Goal: Task Accomplishment & Management: Use online tool/utility

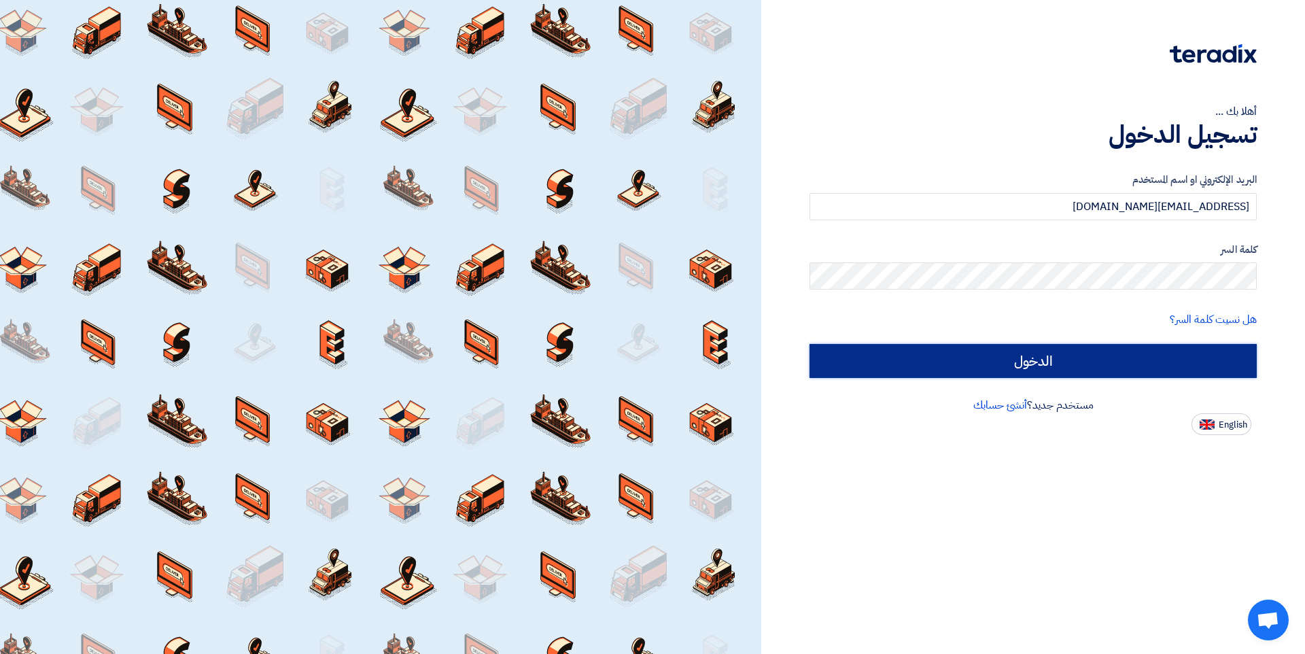
click at [1005, 371] on input "الدخول" at bounding box center [1032, 361] width 447 height 34
type input "Sign in"
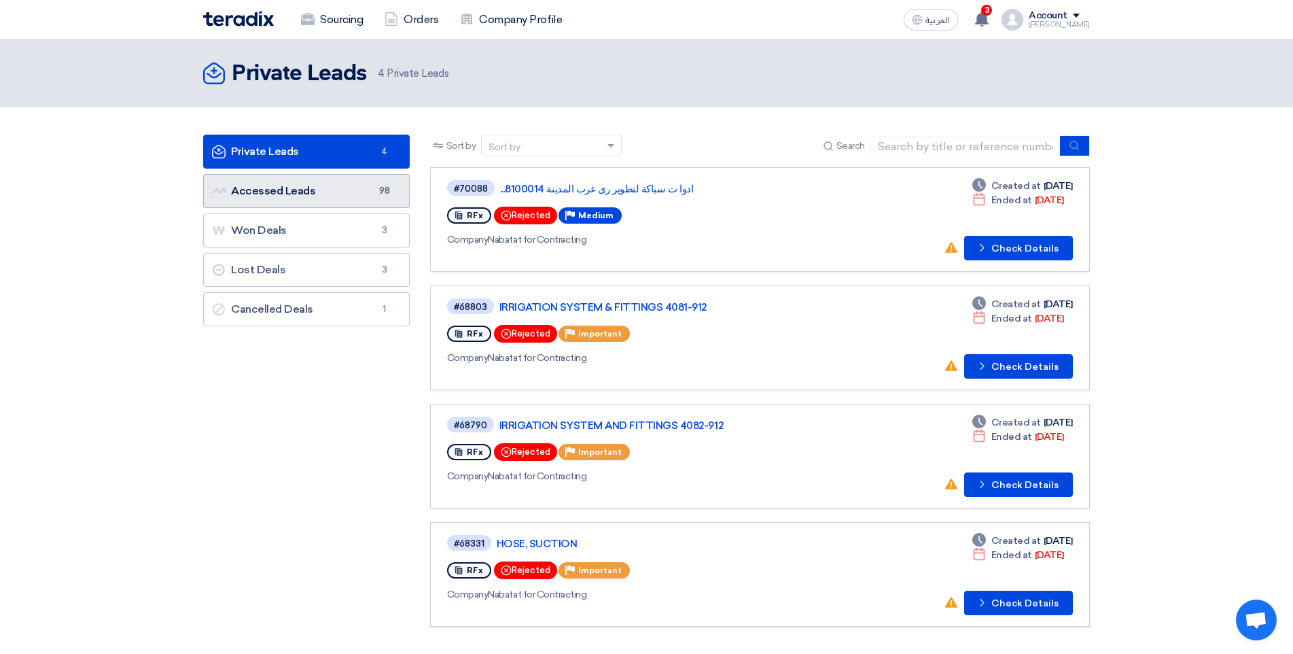
click at [366, 190] on link "Accessed Leads Accessed Leads 98" at bounding box center [306, 191] width 207 height 34
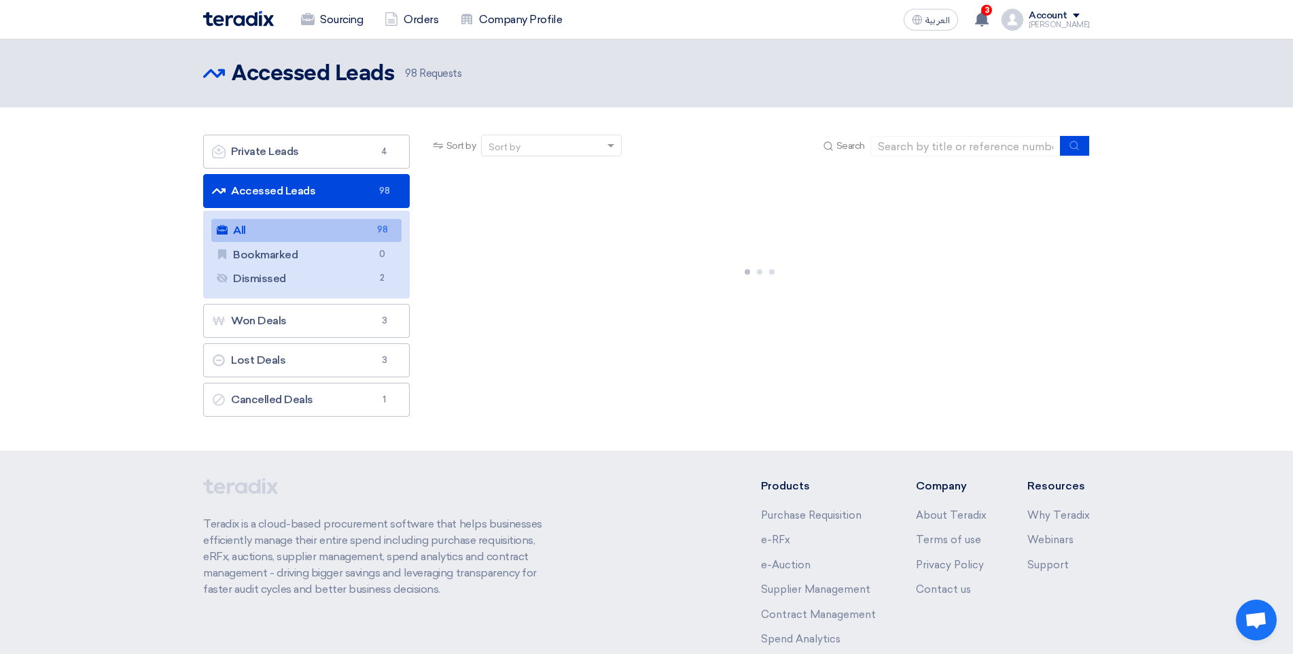
click at [370, 193] on link "Accessed Leads Accessed Leads 98" at bounding box center [306, 191] width 207 height 34
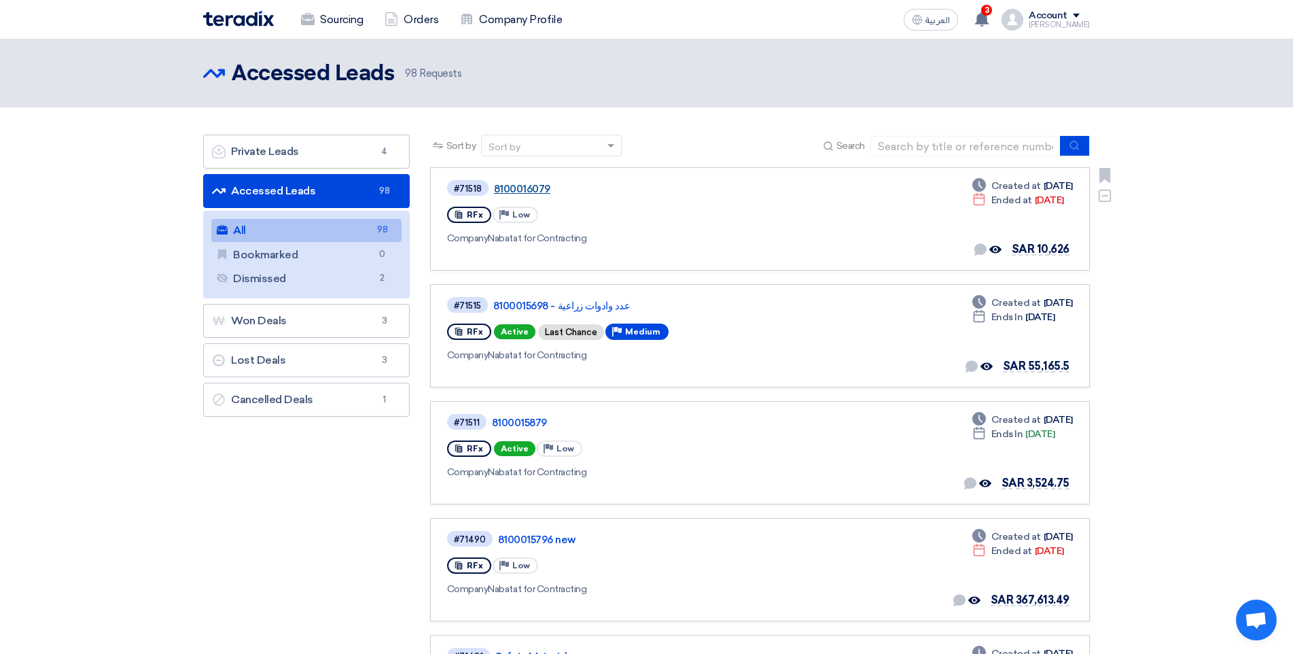
click at [529, 192] on link "8100016079" at bounding box center [664, 189] width 340 height 12
click at [586, 308] on link "عدد وادوات زراعية - 8100015698" at bounding box center [663, 306] width 340 height 12
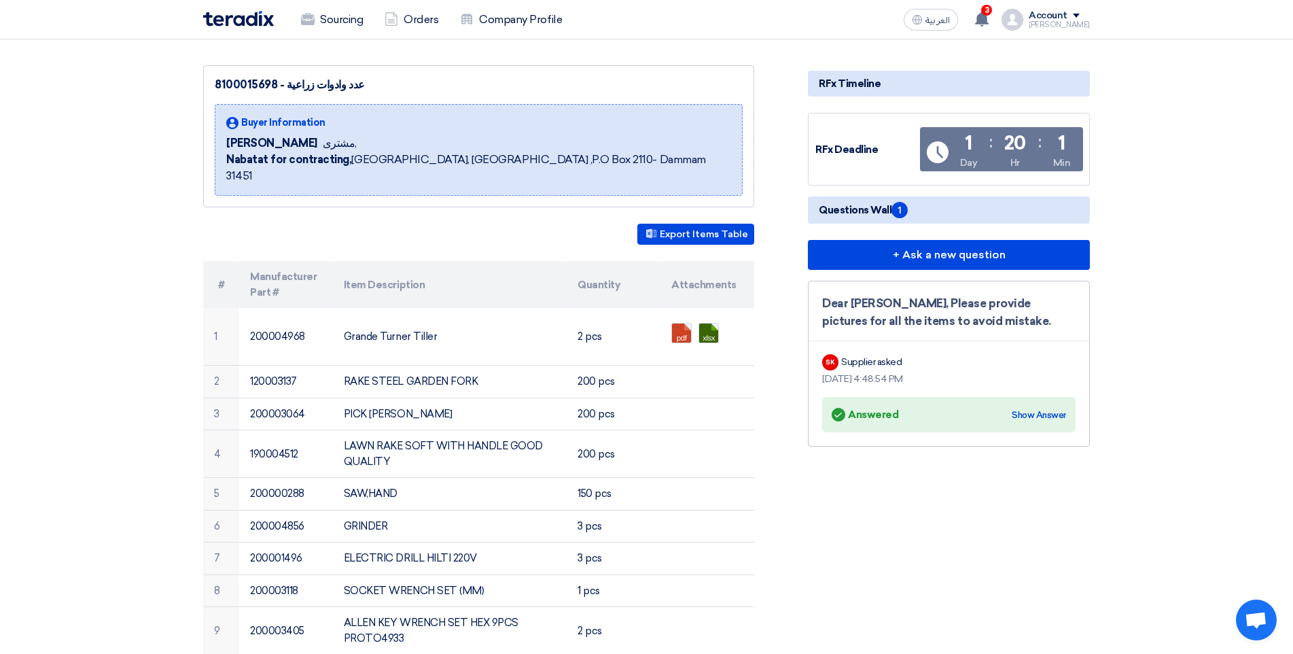
scroll to position [136, 0]
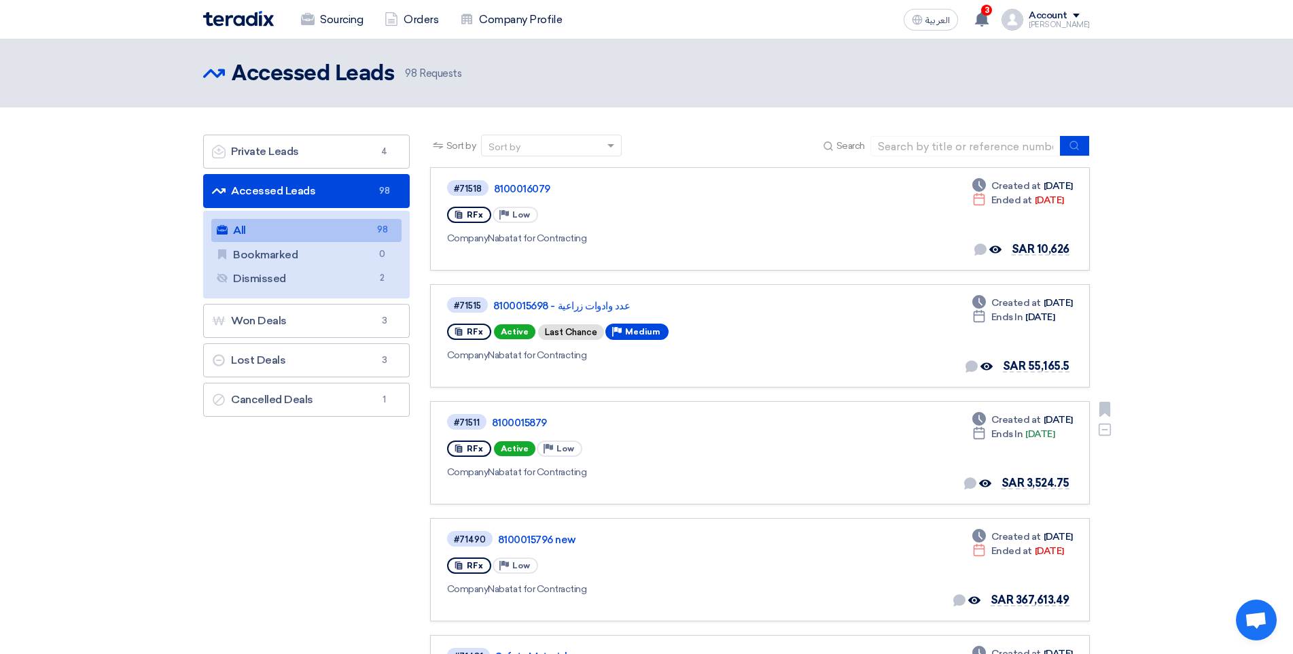
click at [968, 446] on div "Deadline Created at [DATE] Deadline Ends In [DATE] No direct communication yet …" at bounding box center [1018, 452] width 110 height 80
click at [524, 426] on link "8100015879" at bounding box center [662, 423] width 340 height 12
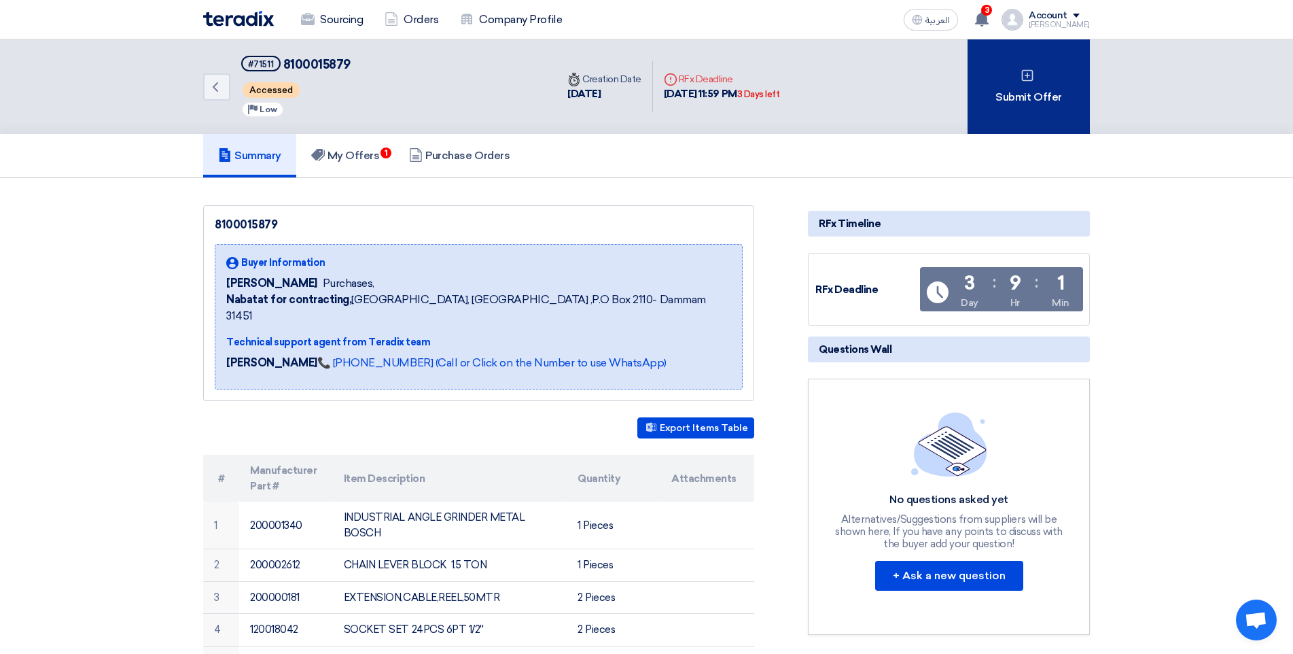
click at [1019, 111] on div "Submit Offer" at bounding box center [1029, 86] width 122 height 94
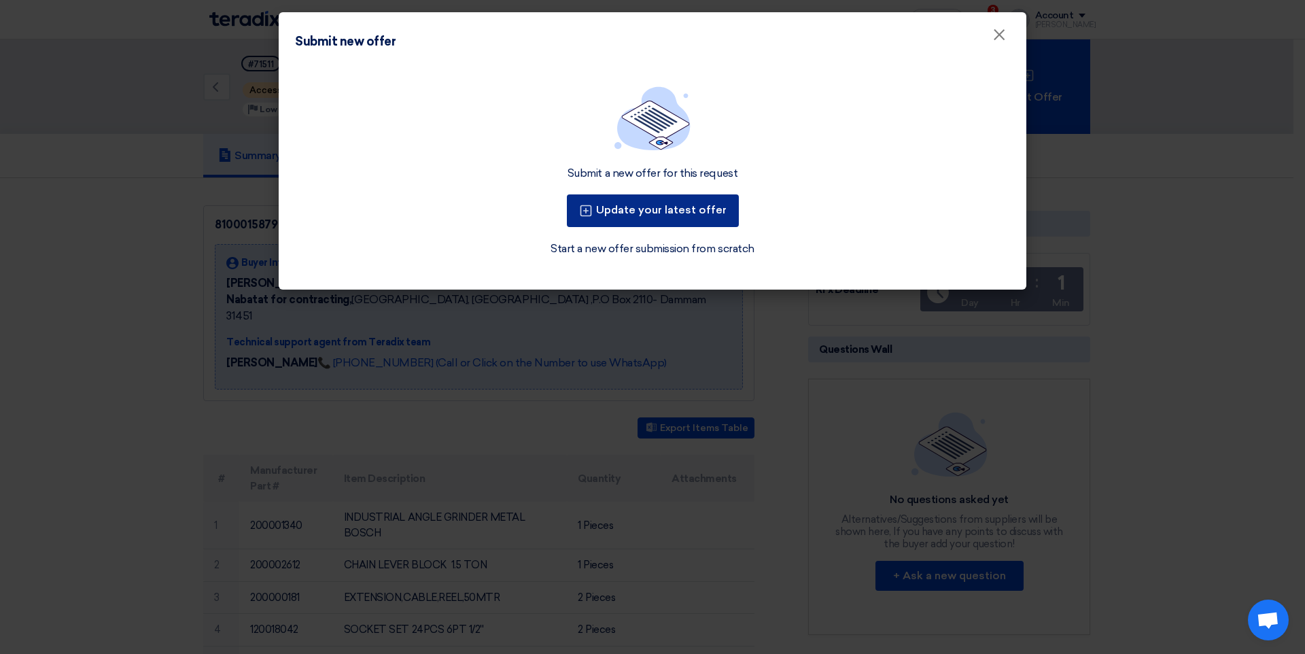
click at [674, 201] on button "Update your latest offer" at bounding box center [653, 210] width 172 height 33
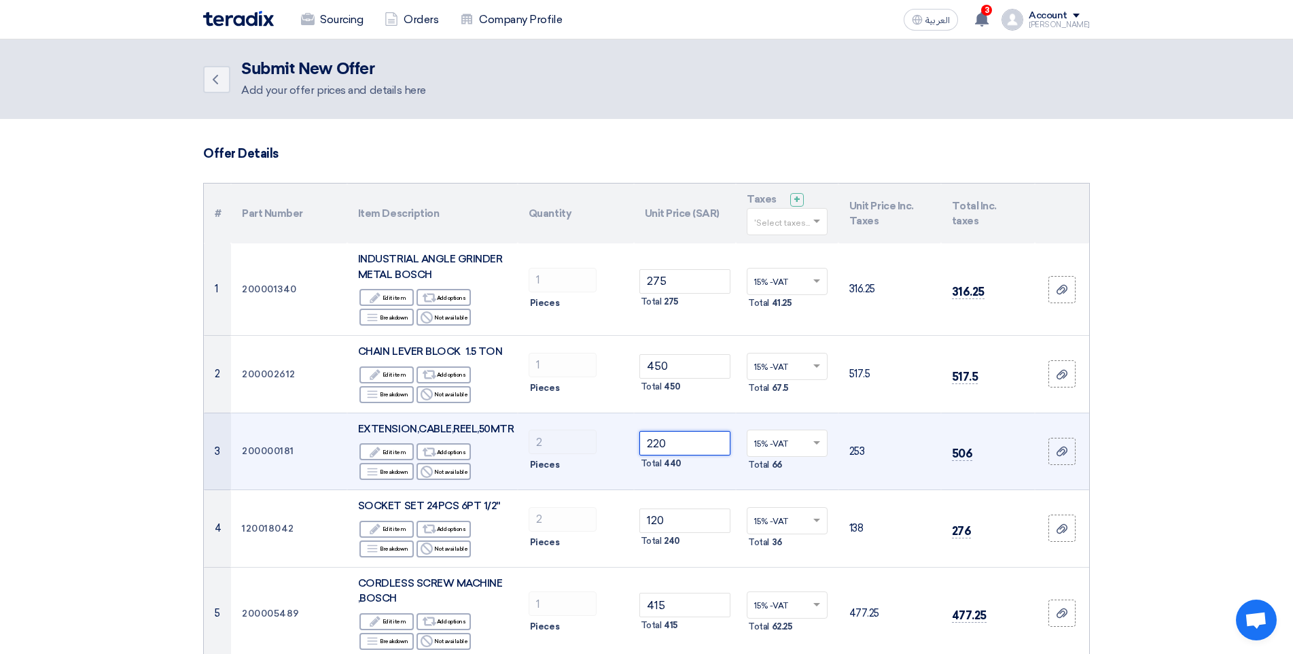
click at [676, 448] on input "220" at bounding box center [685, 443] width 92 height 24
type input "2"
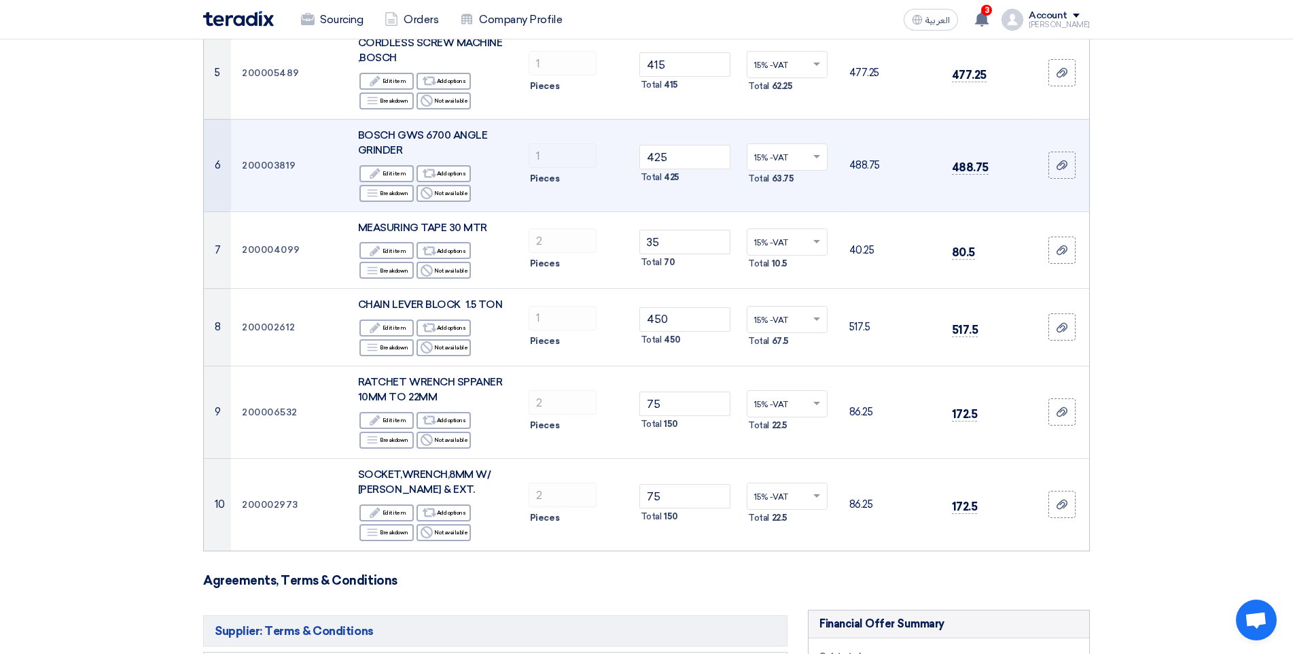
scroll to position [544, 0]
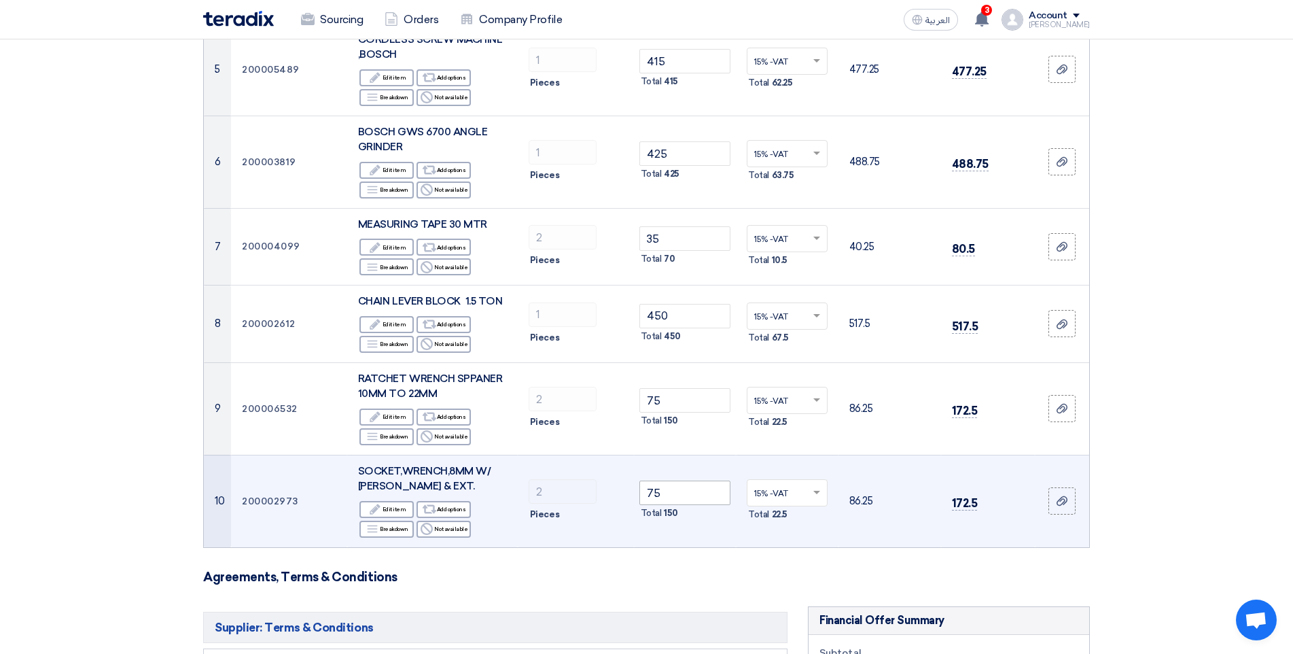
type input "180"
click at [677, 495] on input "75" at bounding box center [685, 492] width 92 height 24
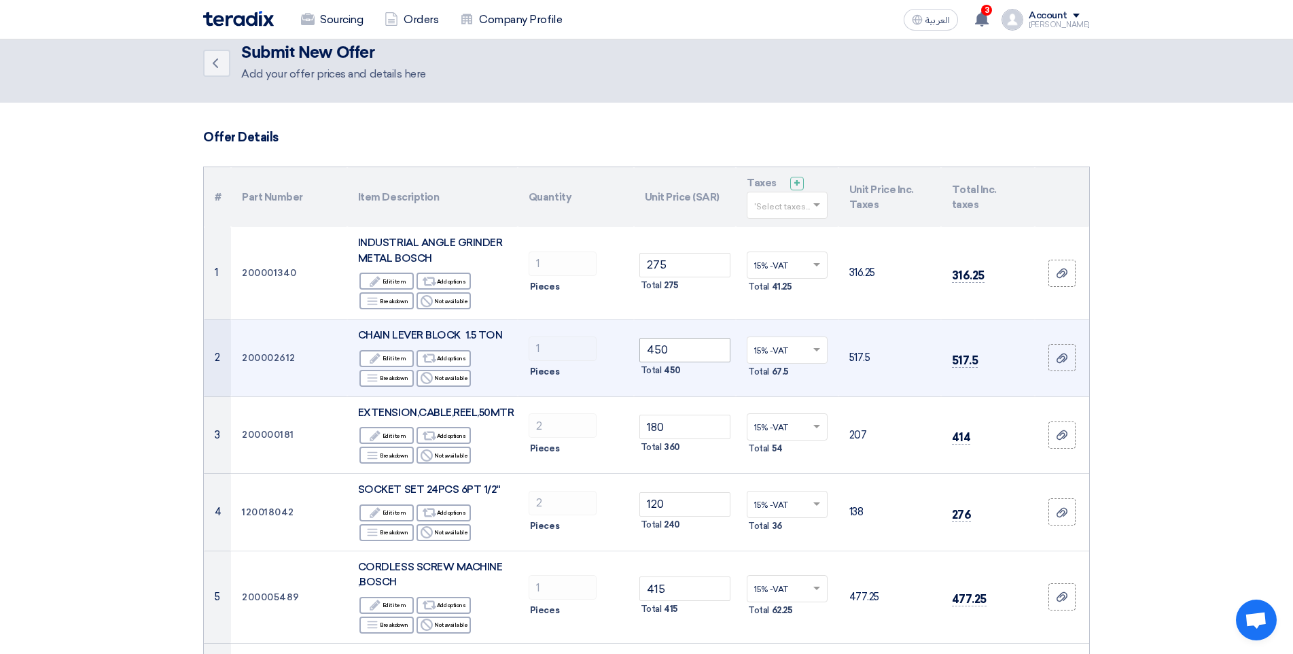
scroll to position [0, 0]
